Goal: Task Accomplishment & Management: Use online tool/utility

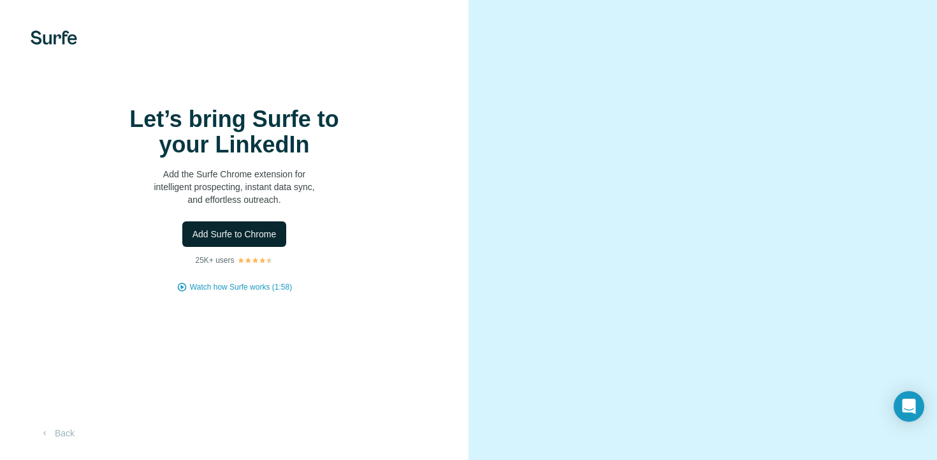
click at [248, 240] on span "Add Surfe to Chrome" at bounding box center [235, 234] width 84 height 13
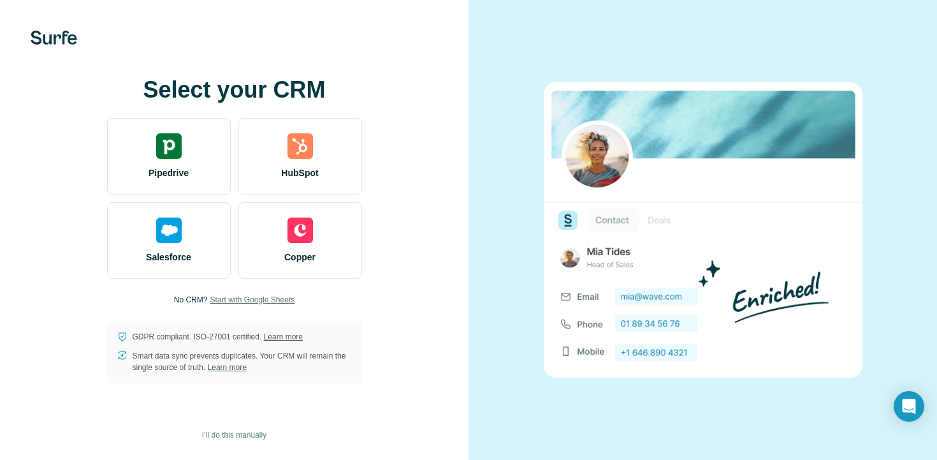
click at [267, 298] on span "Start with Google Sheets" at bounding box center [252, 299] width 85 height 11
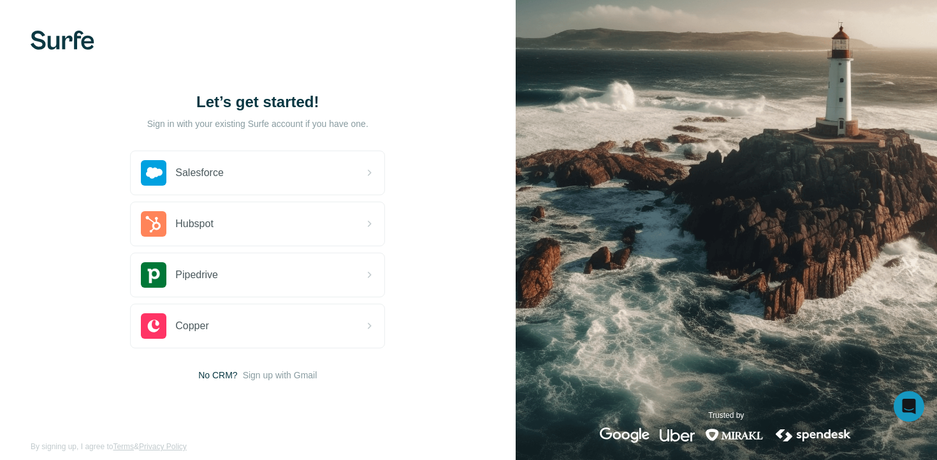
click at [78, 41] on img at bounding box center [63, 40] width 64 height 19
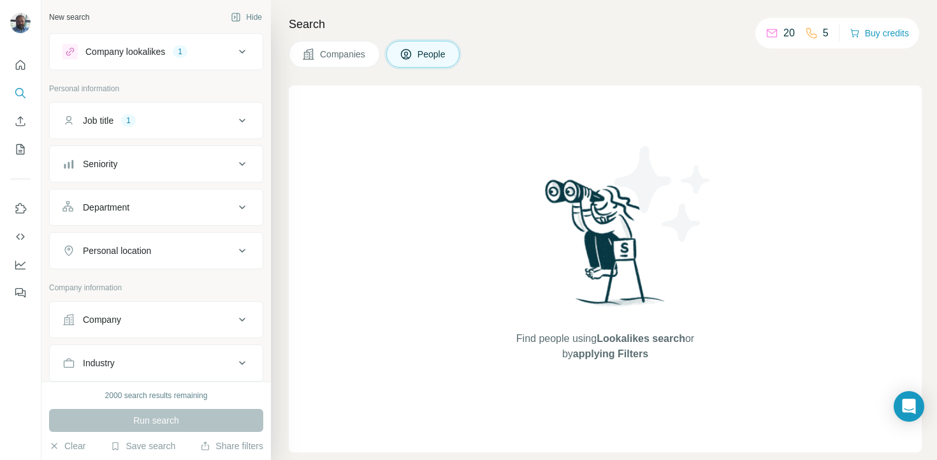
click at [178, 121] on div "Job title 1" at bounding box center [148, 120] width 172 height 13
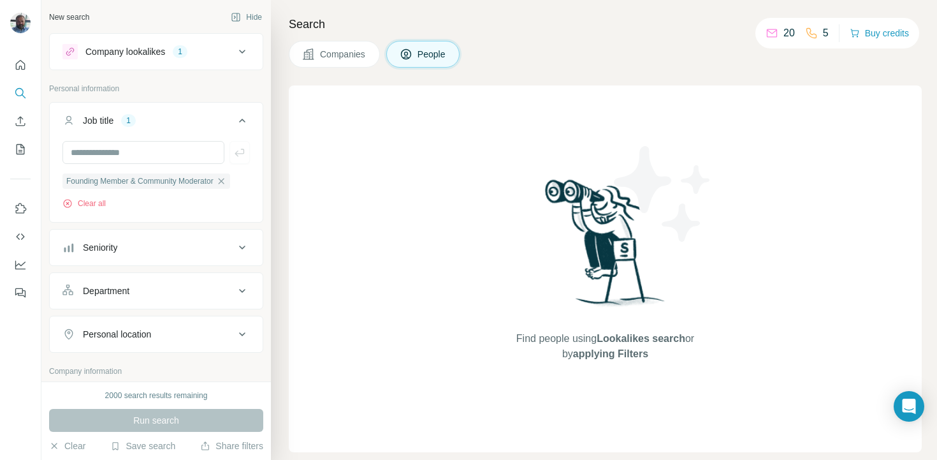
click at [195, 55] on div "Company lookalikes 1" at bounding box center [148, 51] width 172 height 15
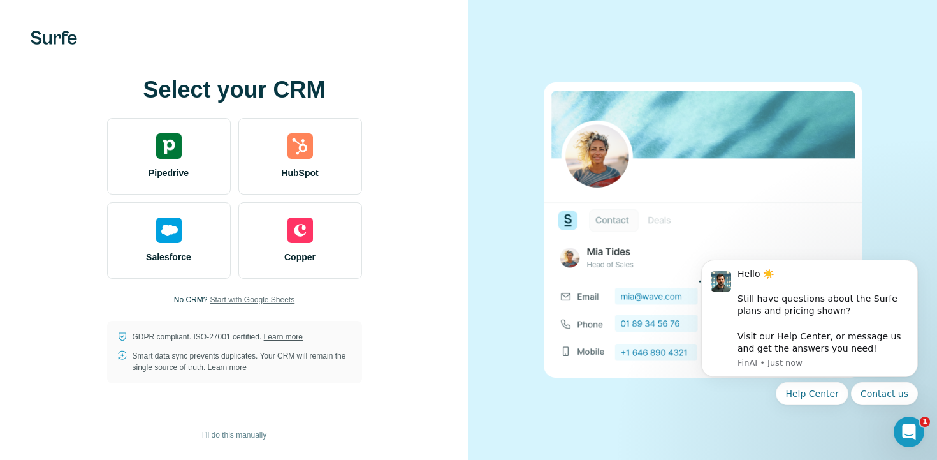
click at [295, 298] on span "Start with Google Sheets" at bounding box center [252, 299] width 85 height 11
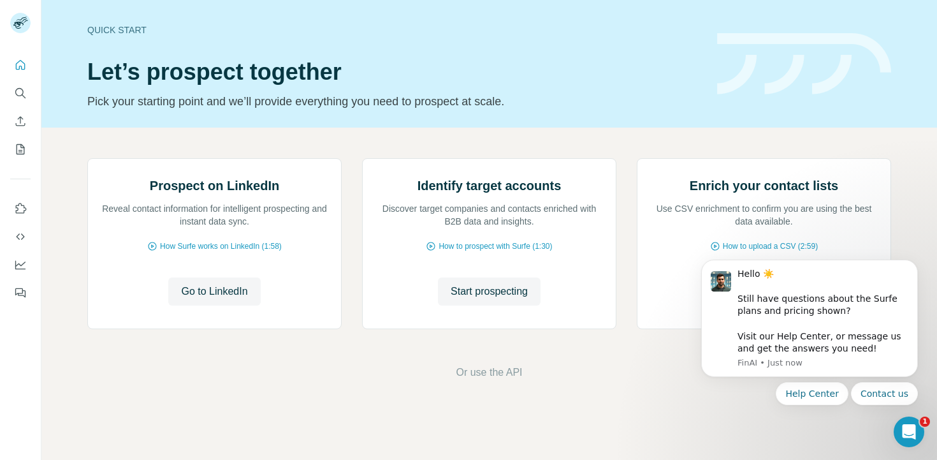
click at [552, 252] on span "How to prospect with Surfe (1:30)" at bounding box center [496, 245] width 114 height 11
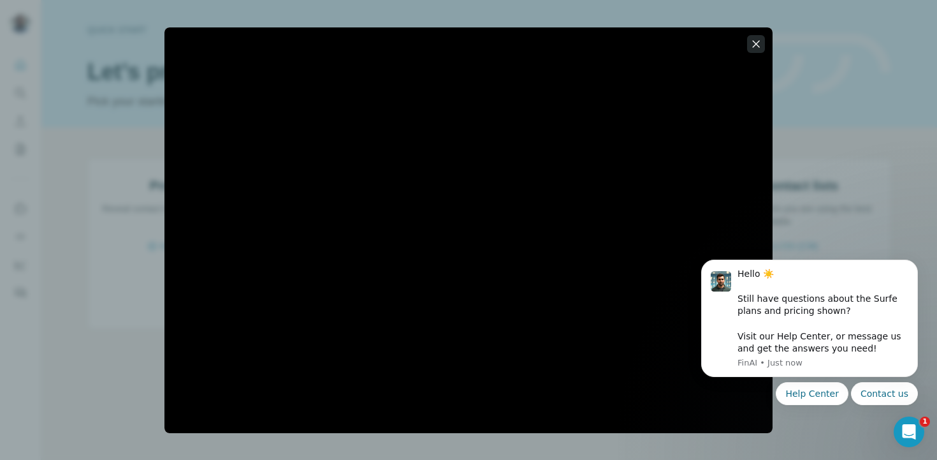
click at [758, 45] on icon "button" at bounding box center [756, 43] width 7 height 7
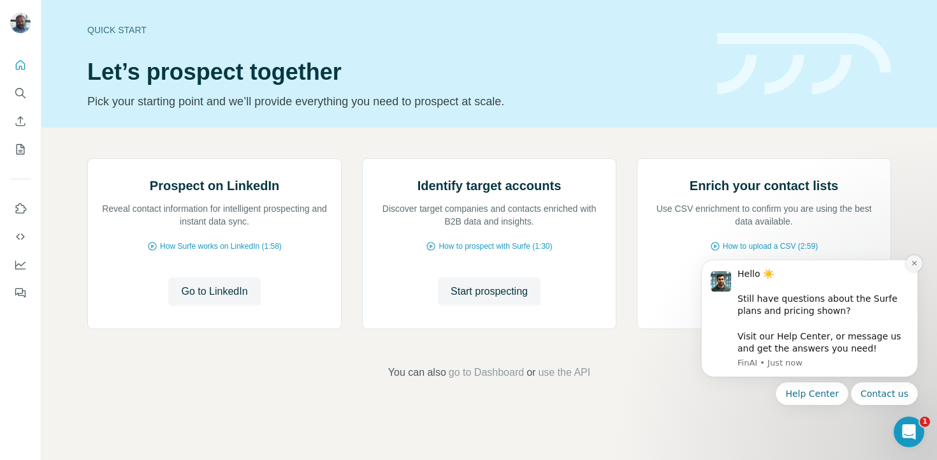
click at [918, 264] on button "Dismiss notification" at bounding box center [914, 263] width 17 height 17
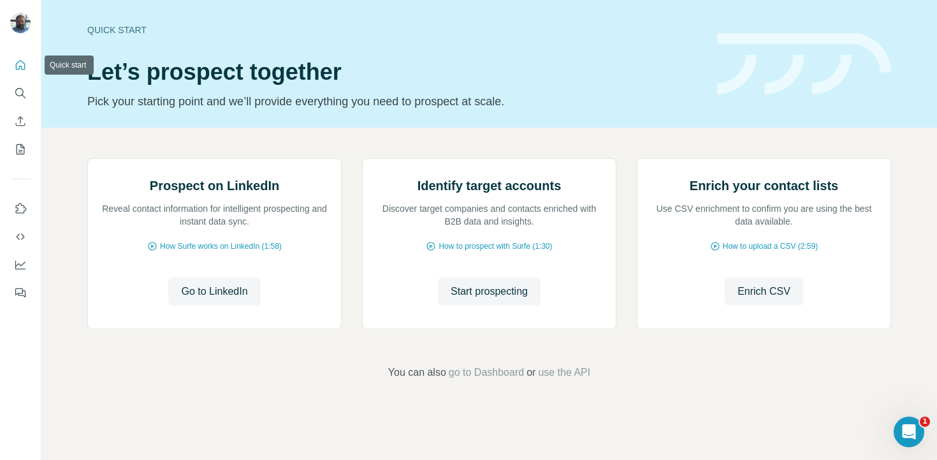
click at [21, 67] on icon "Quick start" at bounding box center [21, 65] width 10 height 10
click at [22, 68] on icon "Quick start" at bounding box center [20, 65] width 13 height 13
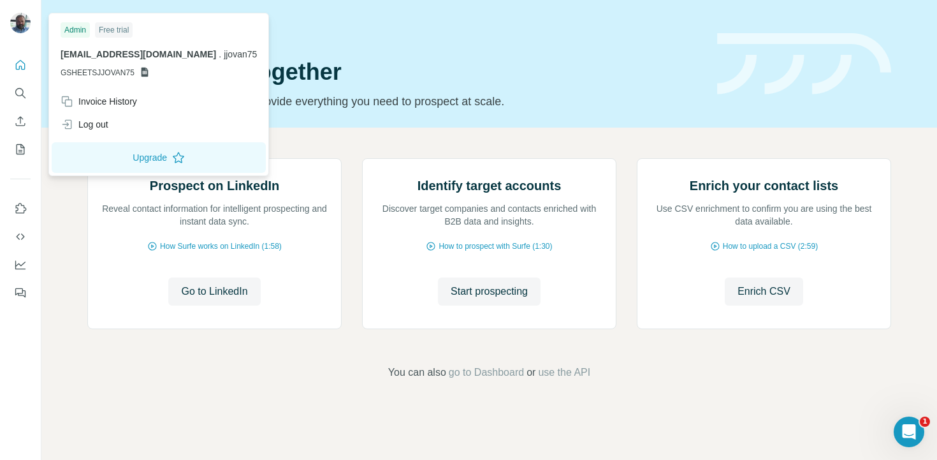
click at [20, 22] on img at bounding box center [20, 23] width 20 height 20
click at [122, 29] on div "Free trial" at bounding box center [114, 29] width 38 height 15
click at [82, 28] on div "Admin" at bounding box center [75, 29] width 29 height 15
click at [84, 69] on span "GSHEETSJJOVAN75" at bounding box center [98, 72] width 74 height 11
click at [98, 54] on span "[EMAIL_ADDRESS][DOMAIN_NAME]" at bounding box center [139, 54] width 156 height 10
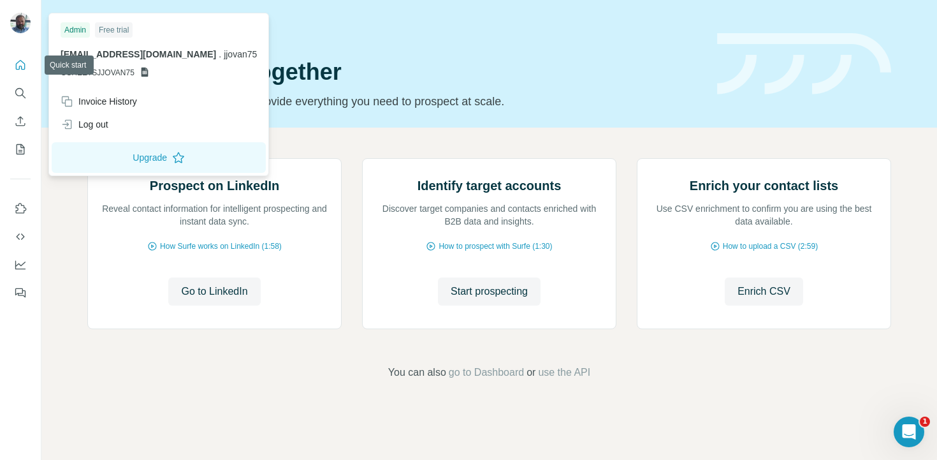
click at [23, 64] on icon "Quick start" at bounding box center [20, 65] width 13 height 13
click at [18, 24] on img at bounding box center [20, 23] width 20 height 20
click at [92, 56] on span "[EMAIL_ADDRESS][DOMAIN_NAME]" at bounding box center [139, 54] width 156 height 10
click at [113, 30] on div "Free trial" at bounding box center [114, 29] width 38 height 15
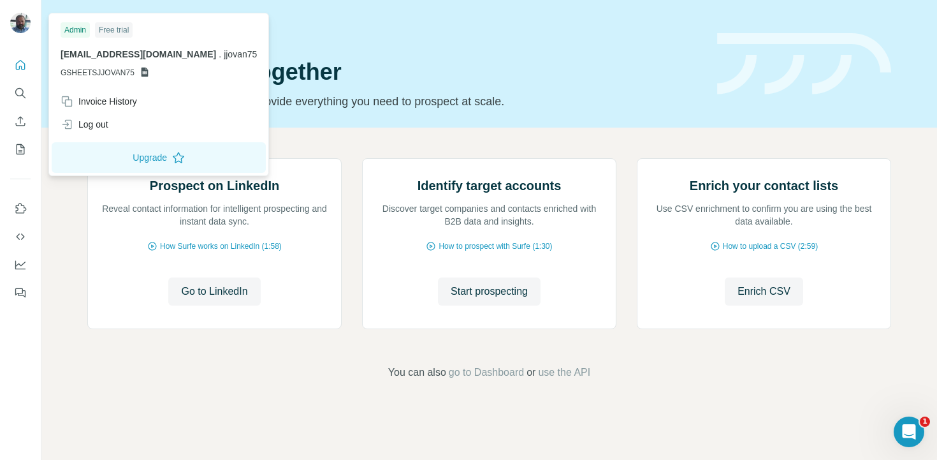
click at [85, 29] on div "Admin" at bounding box center [75, 29] width 29 height 15
click at [145, 70] on icon at bounding box center [144, 73] width 7 height 10
click at [118, 68] on span "GSHEETSJJOVAN75" at bounding box center [98, 72] width 74 height 11
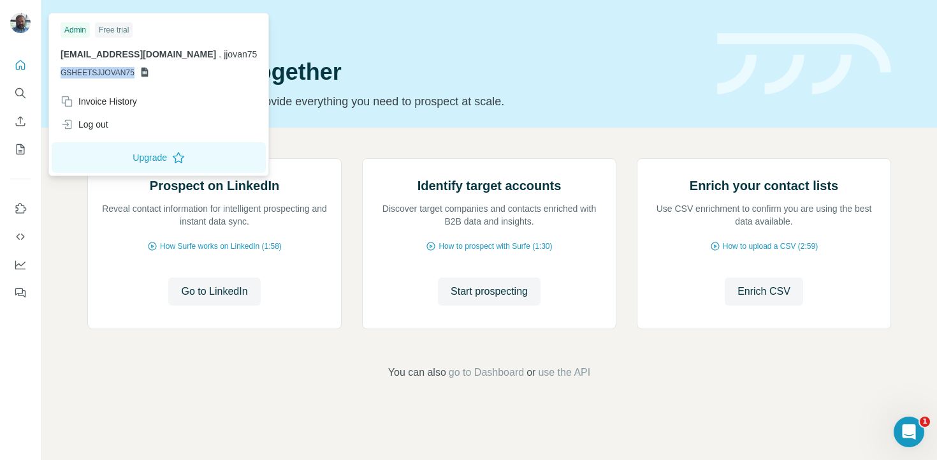
click at [118, 68] on span "GSHEETSJJOVAN75" at bounding box center [98, 72] width 74 height 11
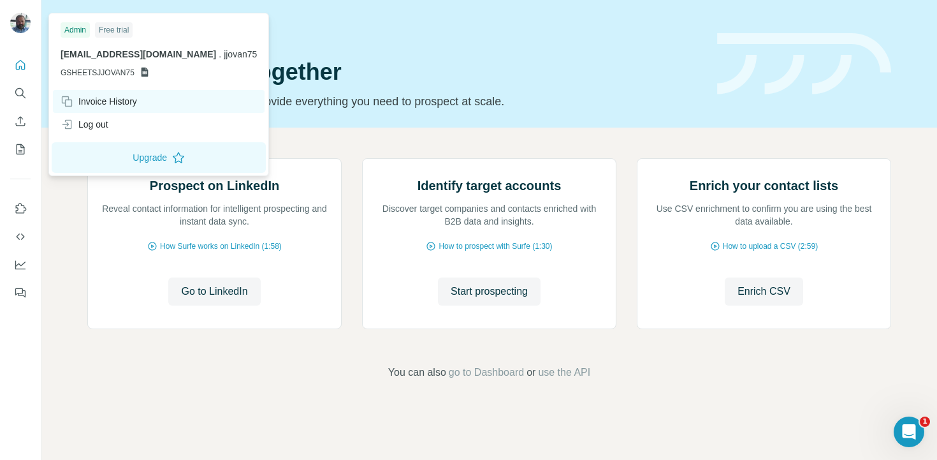
click at [107, 100] on div "Invoice History" at bounding box center [99, 101] width 77 height 13
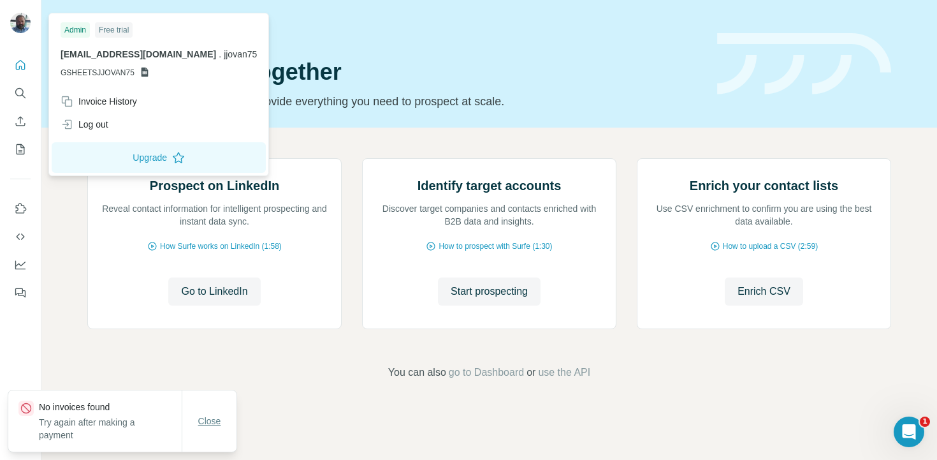
click at [211, 419] on span "Close" at bounding box center [209, 421] width 23 height 13
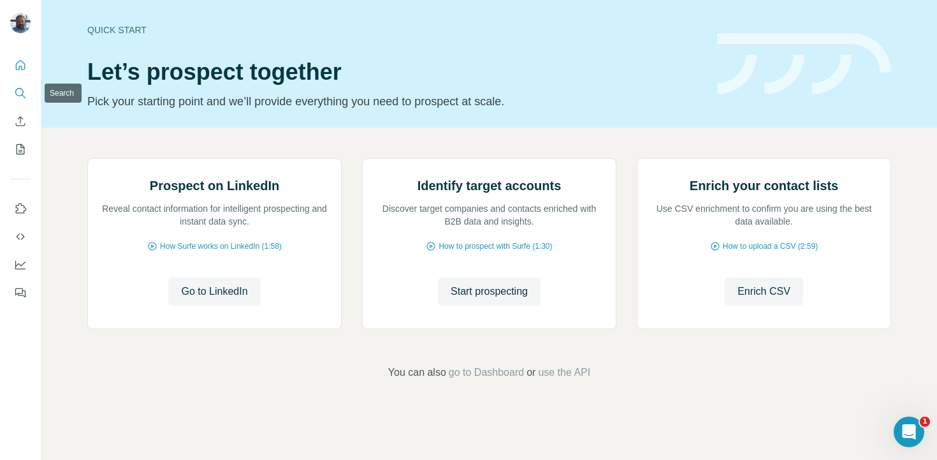
click at [23, 91] on icon "Search" at bounding box center [19, 92] width 8 height 8
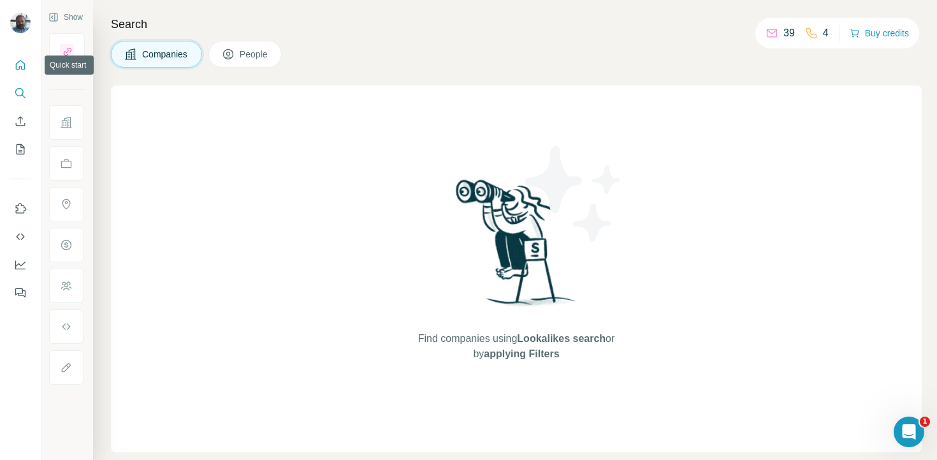
click at [26, 65] on icon "Quick start" at bounding box center [20, 65] width 13 height 13
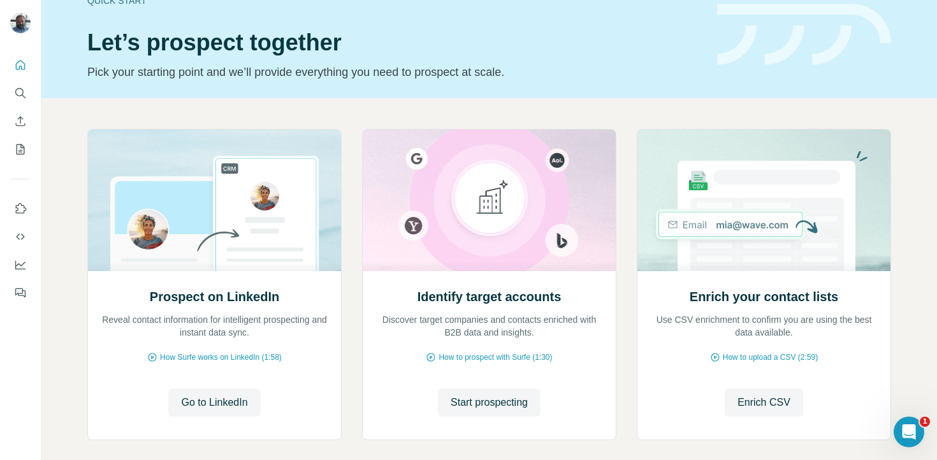
scroll to position [91, 0]
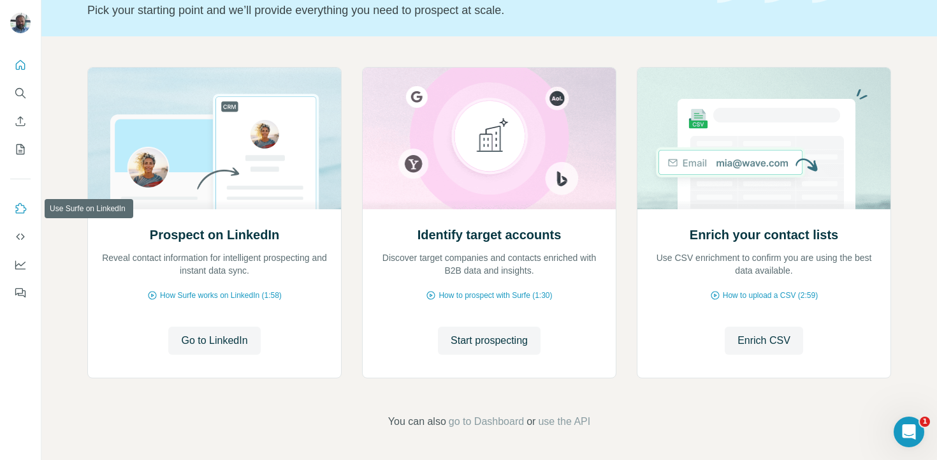
click at [24, 206] on icon "Use Surfe on LinkedIn" at bounding box center [21, 208] width 11 height 10
